Goal: Navigation & Orientation: Go to known website

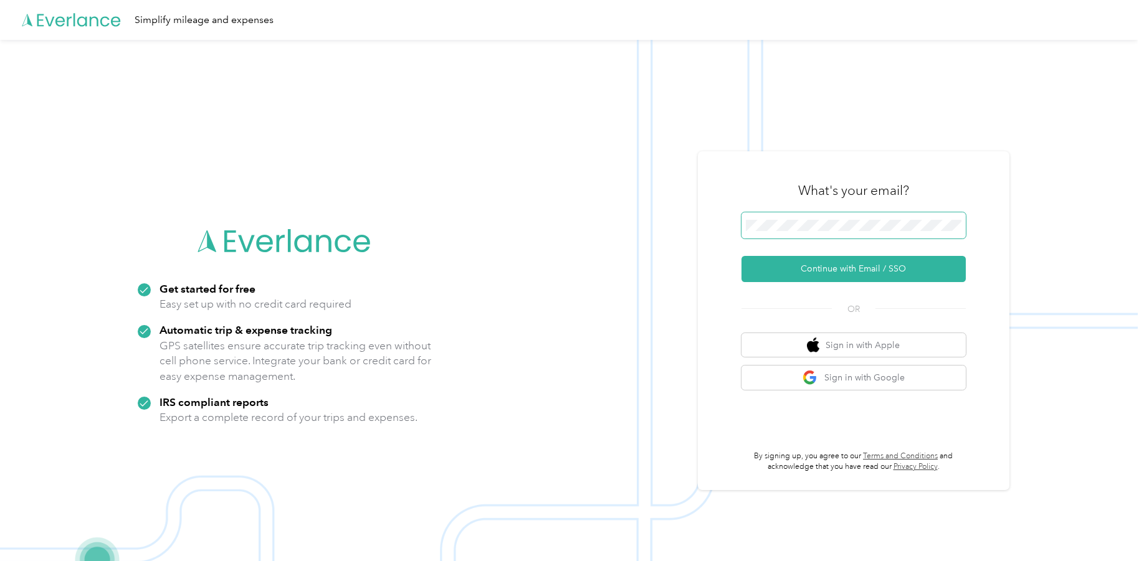
click at [741, 256] on button "Continue with Email / SSO" at bounding box center [853, 269] width 224 height 26
